Goal: Task Accomplishment & Management: Use online tool/utility

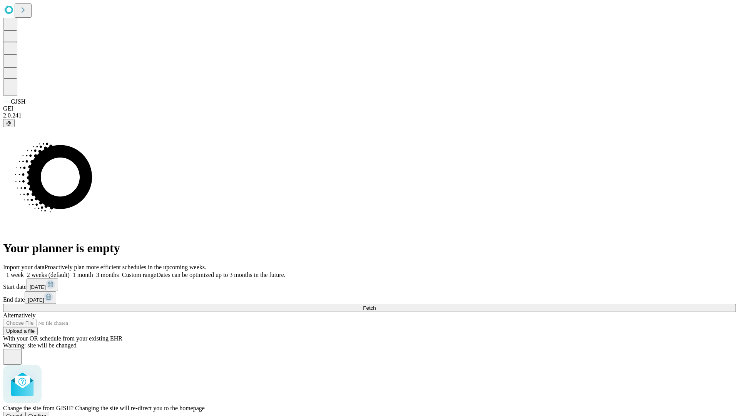
click at [47, 413] on span "Confirm" at bounding box center [37, 416] width 18 height 6
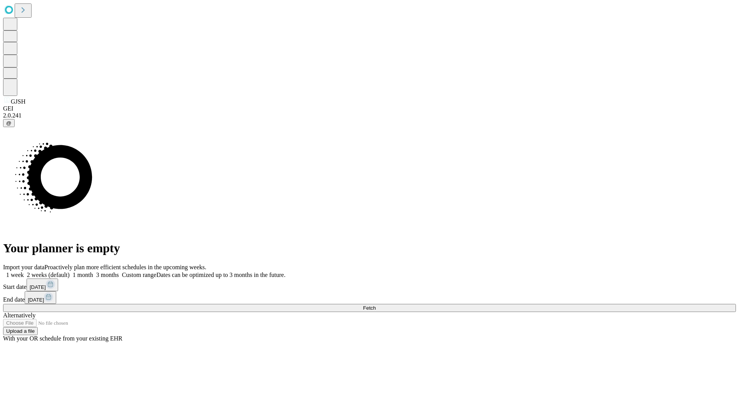
click at [70, 271] on label "2 weeks (default)" at bounding box center [47, 274] width 46 height 7
click at [376, 305] on span "Fetch" at bounding box center [369, 308] width 13 height 6
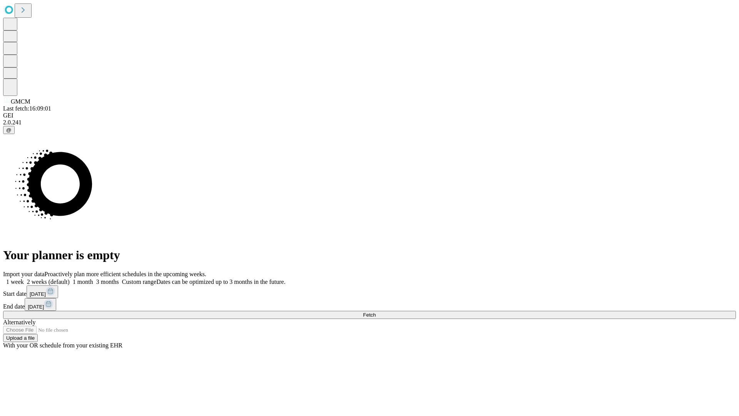
click at [70, 278] on label "2 weeks (default)" at bounding box center [47, 281] width 46 height 7
click at [376, 312] on span "Fetch" at bounding box center [369, 315] width 13 height 6
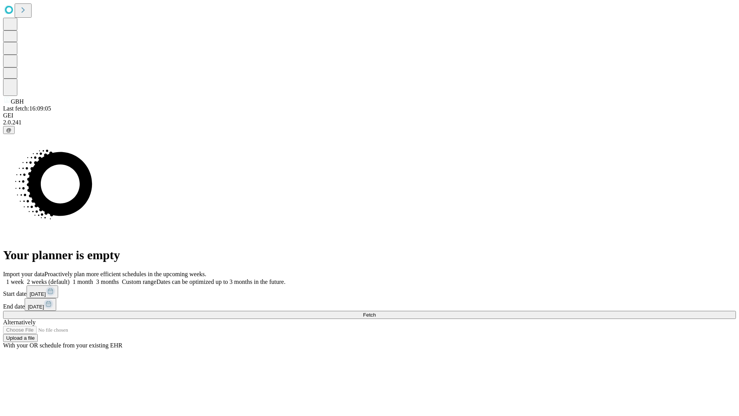
click at [70, 278] on label "2 weeks (default)" at bounding box center [47, 281] width 46 height 7
click at [376, 312] on span "Fetch" at bounding box center [369, 315] width 13 height 6
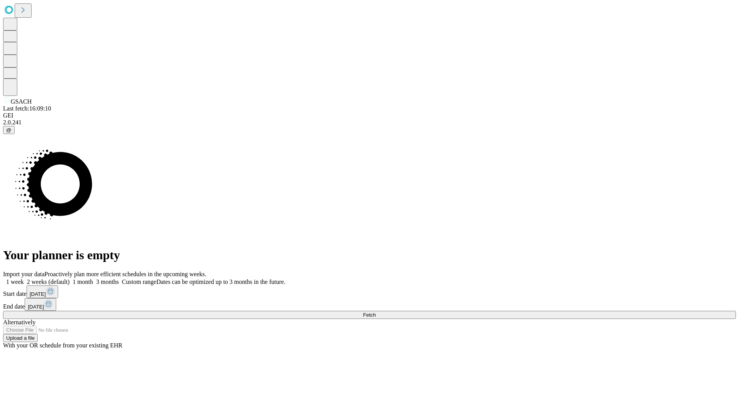
click at [70, 278] on label "2 weeks (default)" at bounding box center [47, 281] width 46 height 7
click at [376, 312] on span "Fetch" at bounding box center [369, 315] width 13 height 6
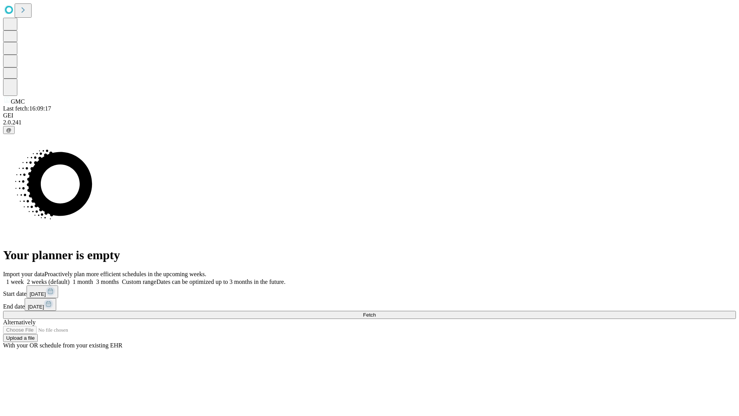
click at [70, 278] on label "2 weeks (default)" at bounding box center [47, 281] width 46 height 7
click at [376, 312] on span "Fetch" at bounding box center [369, 315] width 13 height 6
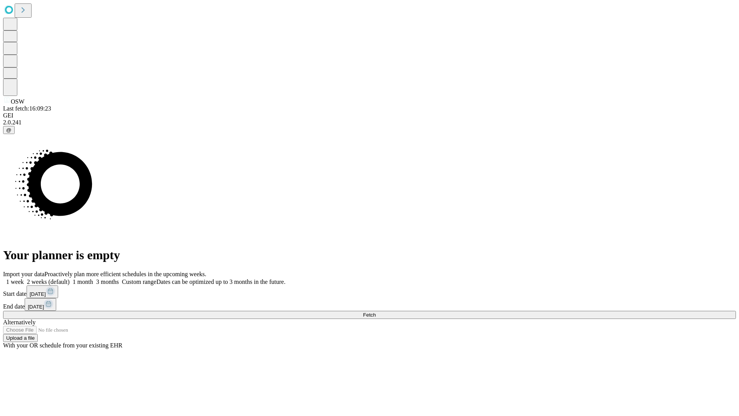
click at [70, 278] on label "2 weeks (default)" at bounding box center [47, 281] width 46 height 7
click at [376, 312] on span "Fetch" at bounding box center [369, 315] width 13 height 6
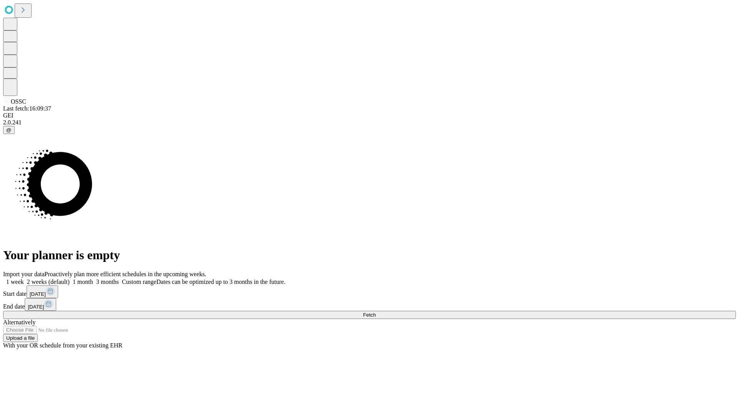
click at [70, 278] on label "2 weeks (default)" at bounding box center [47, 281] width 46 height 7
click at [376, 312] on span "Fetch" at bounding box center [369, 315] width 13 height 6
click at [70, 278] on label "2 weeks (default)" at bounding box center [47, 281] width 46 height 7
click at [376, 312] on span "Fetch" at bounding box center [369, 315] width 13 height 6
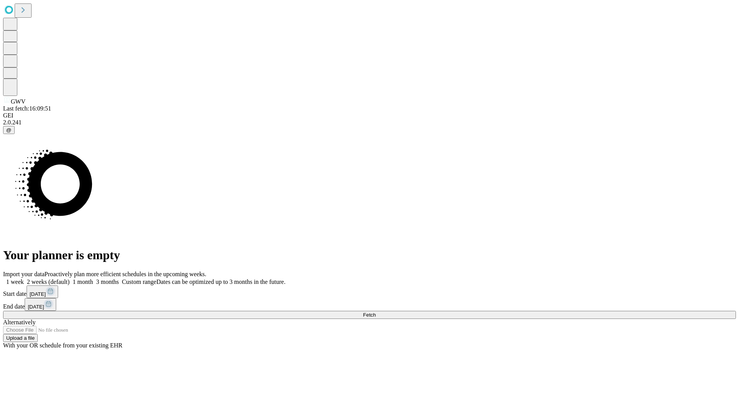
click at [70, 278] on label "2 weeks (default)" at bounding box center [47, 281] width 46 height 7
click at [376, 312] on span "Fetch" at bounding box center [369, 315] width 13 height 6
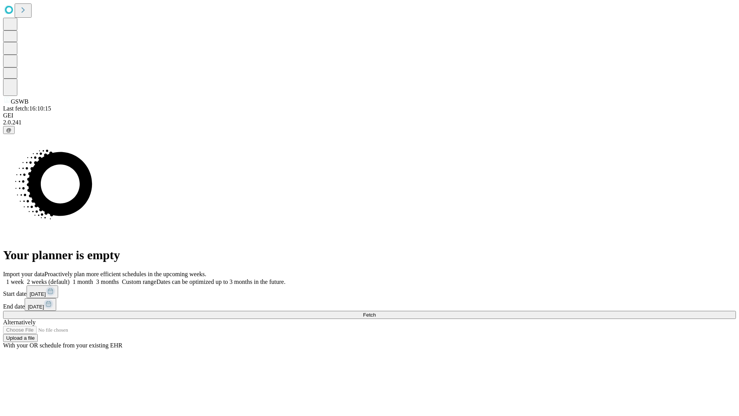
click at [70, 278] on label "2 weeks (default)" at bounding box center [47, 281] width 46 height 7
click at [376, 312] on span "Fetch" at bounding box center [369, 315] width 13 height 6
